Goal: Information Seeking & Learning: Learn about a topic

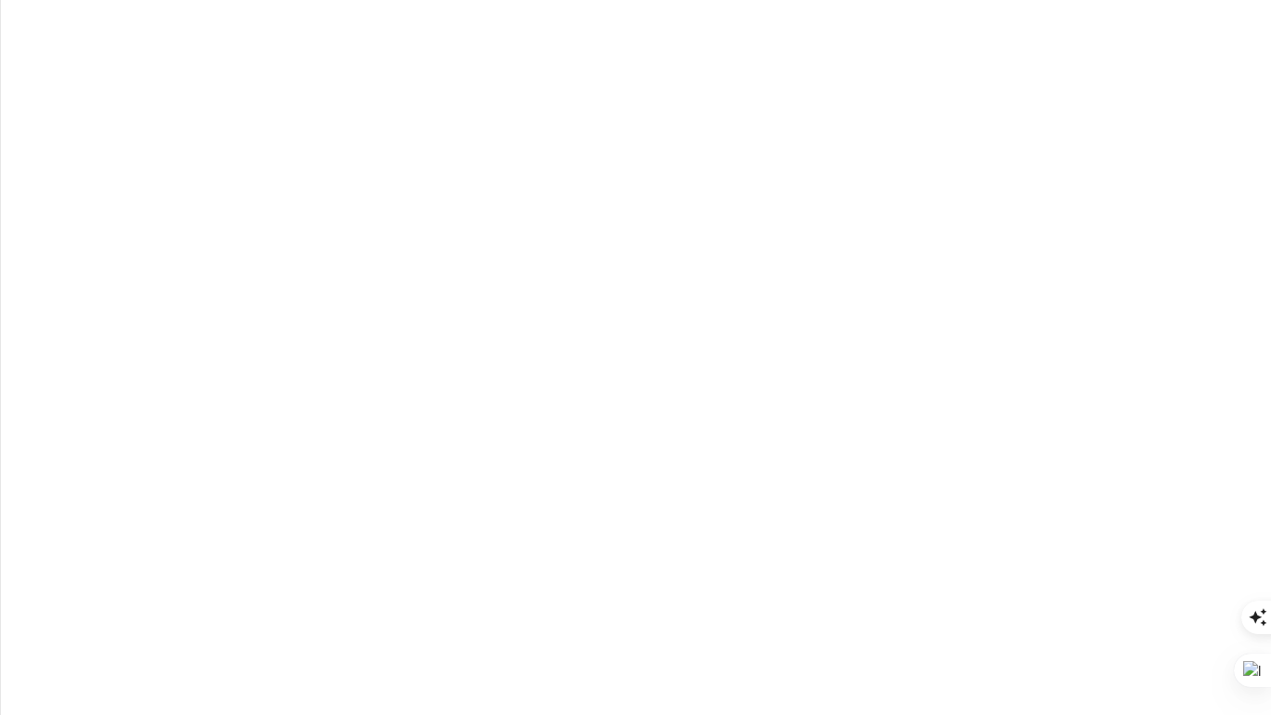
scroll to position [2014, 0]
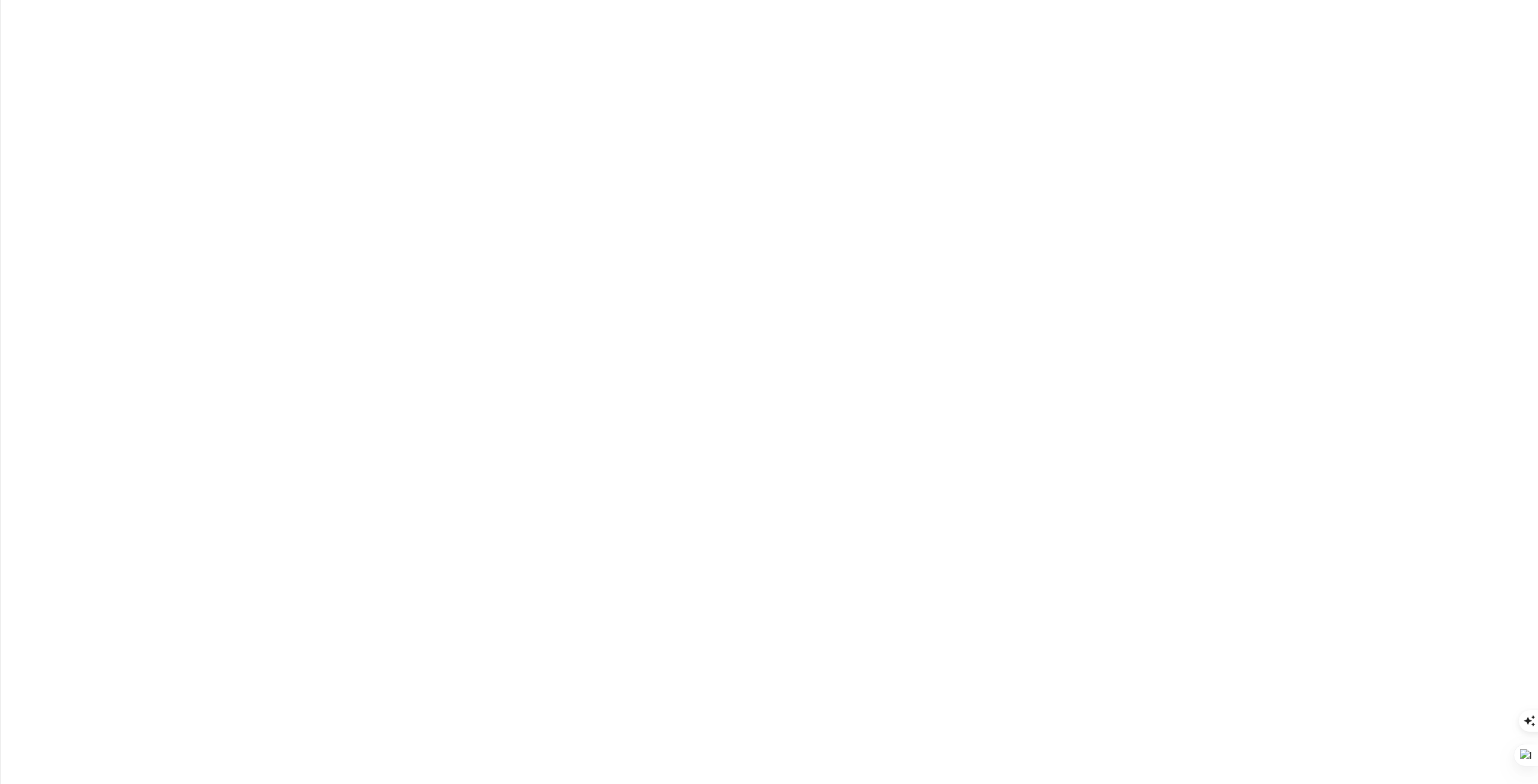
drag, startPoint x: 292, startPoint y: 260, endPoint x: 539, endPoint y: 775, distance: 571.2
copy tbody "text-on-alternative gray/2 var(--wvx-color-text-on-alterneative) Semantic None …"
